Goal: Obtain resource: Obtain resource

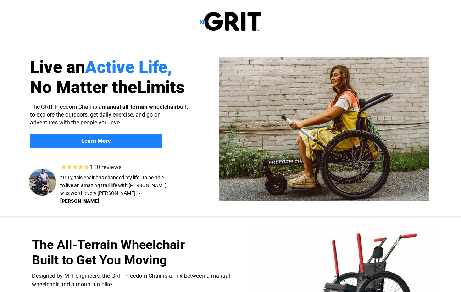
select select "US"
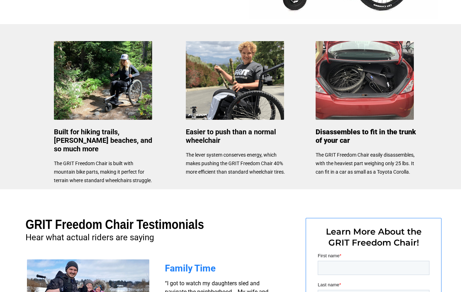
scroll to position [484, 0]
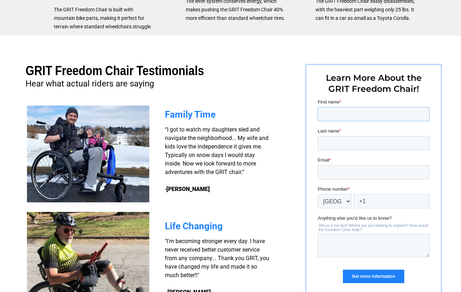
click at [353, 116] on input "First name *" at bounding box center [374, 114] width 112 height 14
type input "[PERSON_NAME]"
type input "NOBLE"
type input "[EMAIL_ADDRESS][DOMAIN_NAME]"
click at [378, 203] on input "+1" at bounding box center [392, 201] width 76 height 14
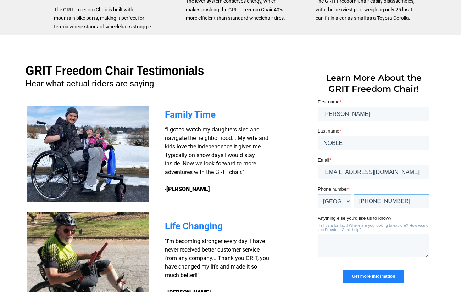
type input "+1 2693131862"
click at [382, 277] on input "Get more information" at bounding box center [373, 276] width 61 height 13
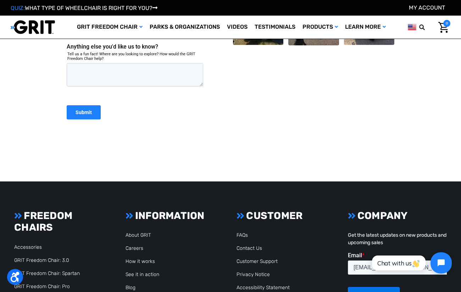
scroll to position [308, 0]
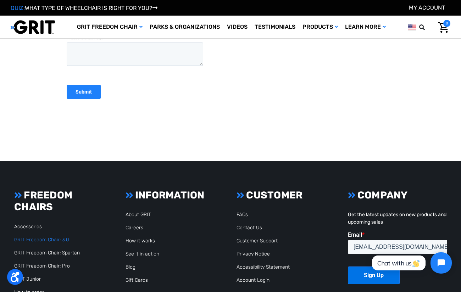
click at [47, 241] on link "GRIT Freedom Chair: 3.0" at bounding box center [41, 240] width 55 height 6
click at [67, 251] on link "GRIT Freedom Chair: Spartan" at bounding box center [47, 253] width 66 height 6
